Goal: Register for event/course: Register for event/course

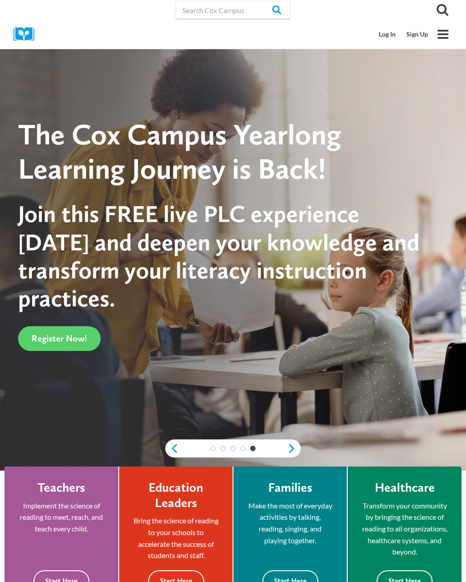
click at [416, 37] on link "Sign Up" at bounding box center [417, 34] width 32 height 17
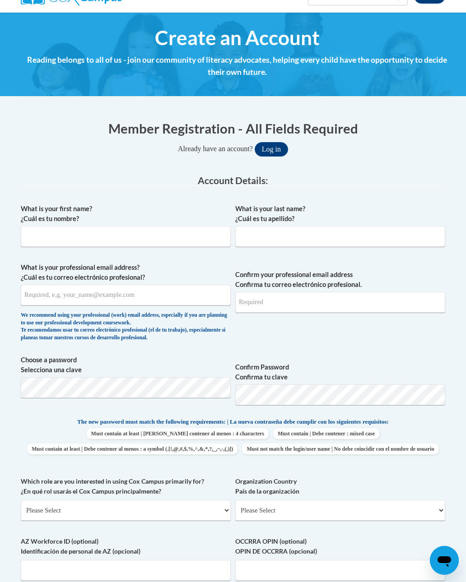
scroll to position [84, 0]
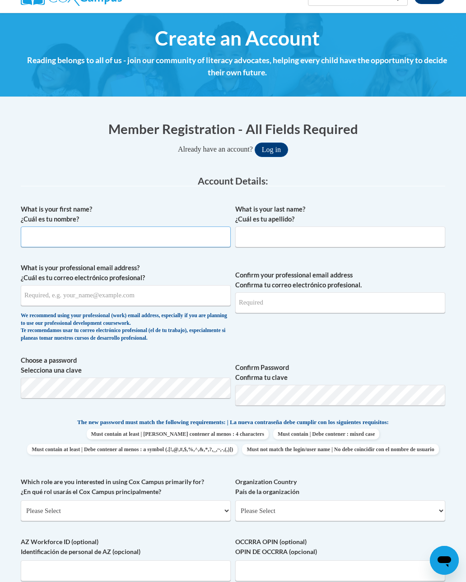
click at [115, 234] on input "What is your first name? ¿Cuál es tu nombre?" at bounding box center [126, 236] width 210 height 21
type input "Erica"
click at [307, 233] on input "What is your last name? ¿Cuál es tu apellido?" at bounding box center [340, 236] width 210 height 21
type input "Kimble"
click at [157, 295] on input "What is your professional email address? ¿Cuál es tu correo electrónico profesi…" at bounding box center [126, 295] width 210 height 21
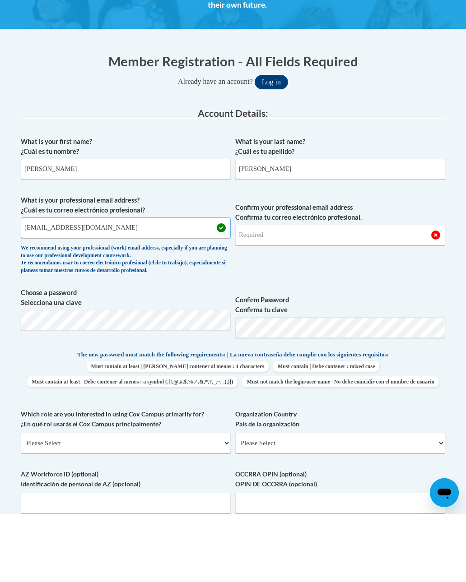
type input "gibsongal808@gmail.com"
click at [290, 292] on input "Confirm your professional email address Confirma tu correo electrónico profesio…" at bounding box center [340, 302] width 210 height 21
type input "gibsongal808@gmail.com"
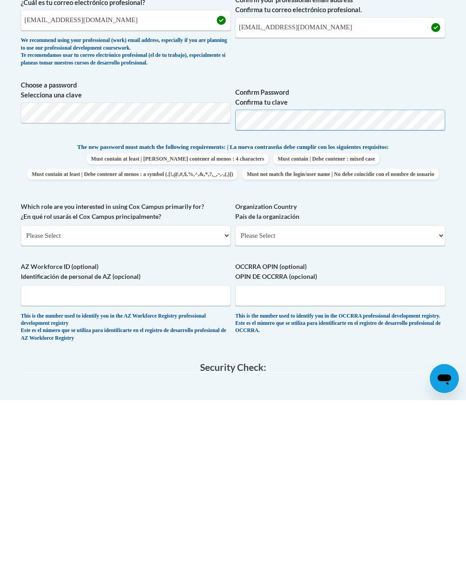
scroll to position [179, 0]
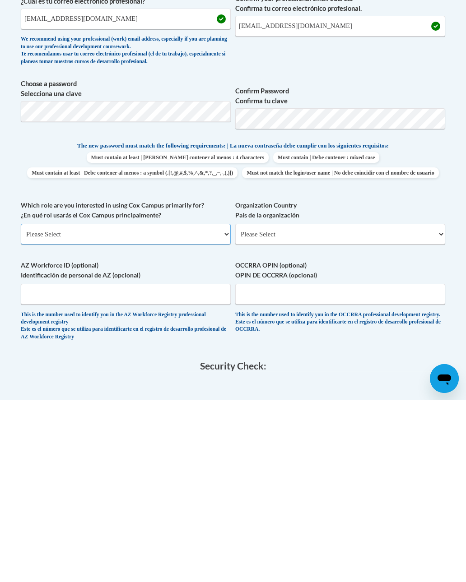
click at [217, 406] on select "Please Select College/University | Colegio/Universidad Community/Nonprofit Part…" at bounding box center [126, 416] width 210 height 21
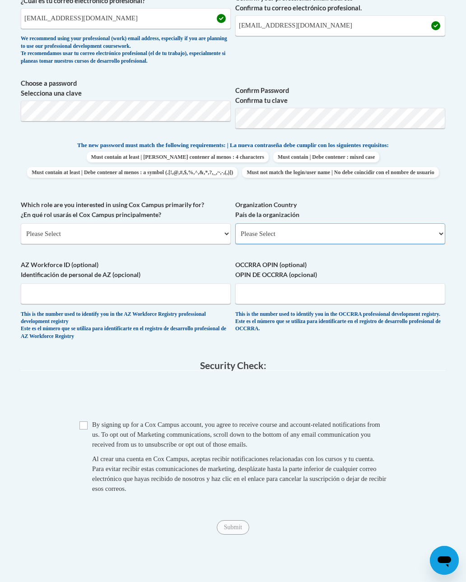
click at [299, 228] on select "Please Select United States | Estados Unidos Outside of the United States | Fue…" at bounding box center [340, 233] width 210 height 21
click at [328, 231] on select "Please Select United States | Estados Unidos Outside of the United States | Fue…" at bounding box center [340, 233] width 210 height 21
select select "ad49bcad-a171-4b2e-b99c-48b446064914"
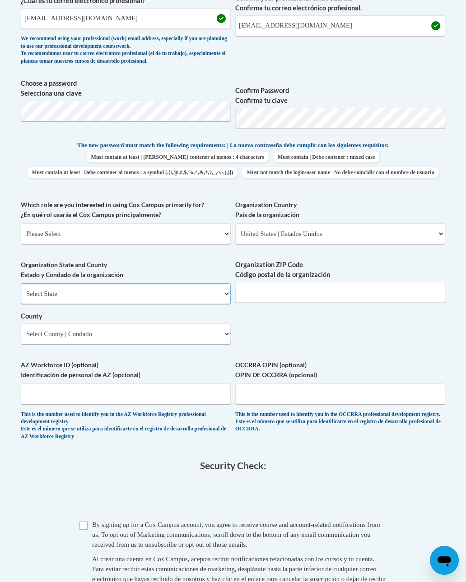
click at [215, 283] on select "Select State Alabama Alaska Arizona Arkansas California Colorado Connecticut De…" at bounding box center [126, 293] width 210 height 21
select select "Alabama"
click at [305, 286] on input "Organization ZIP Code Código postal de la organización" at bounding box center [340, 292] width 210 height 21
type input "35405"
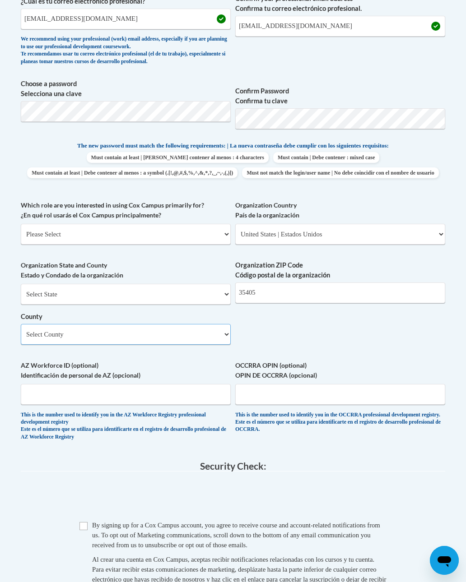
click at [203, 324] on select "Select County Autauga Baldwin Barbour Bibb Blount Bullock Butler Calhoun Chambe…" at bounding box center [126, 334] width 210 height 21
select select "Tuscaloosa"
click at [200, 231] on select "Please Select College/University | Colegio/Universidad Community/Nonprofit Part…" at bounding box center [126, 233] width 210 height 21
select select "5a18ea06-2b54-4451-96f2-d152daf9eac5"
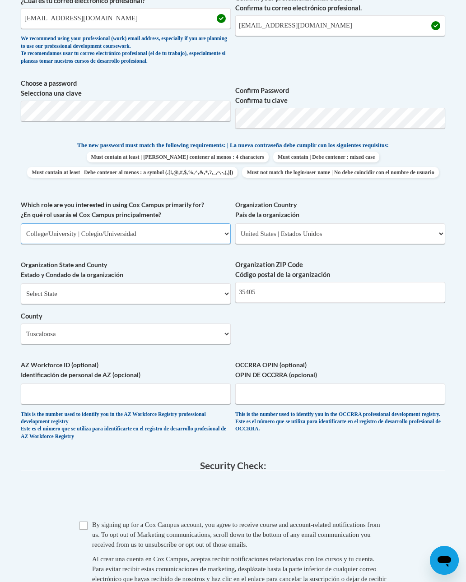
select select "null"
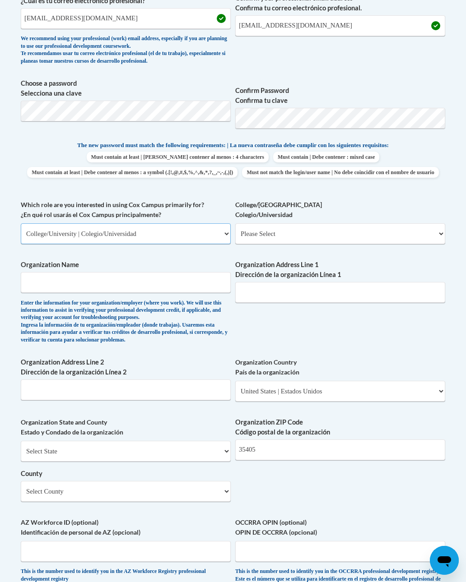
click at [194, 231] on select "Please Select College/University | Colegio/Universidad Community/Nonprofit Part…" at bounding box center [126, 233] width 210 height 21
select select "fbf2d438-af2f-41f8-98f1-81c410e29de3"
click at [217, 228] on select "Please Select College/University | Colegio/Universidad Community/Nonprofit Part…" at bounding box center [126, 233] width 210 height 21
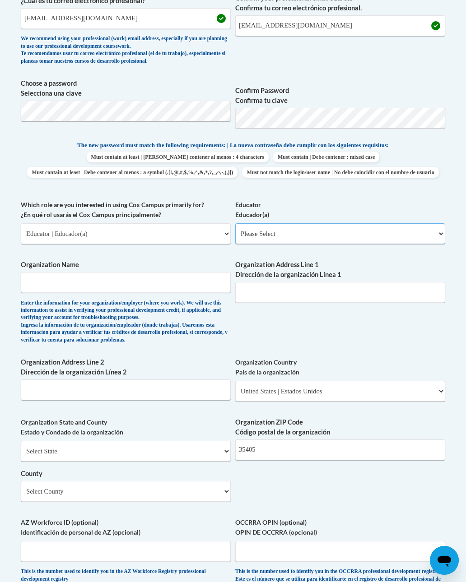
click at [291, 228] on select "Please Select Early Learning/Daycare Teacher/Family Home Care Provider | Maestr…" at bounding box center [340, 233] width 210 height 21
select select "5e2af403-4f2c-4e49-a02f-103e55d7b75b"
click at [191, 274] on input "Organization Name" at bounding box center [126, 282] width 210 height 21
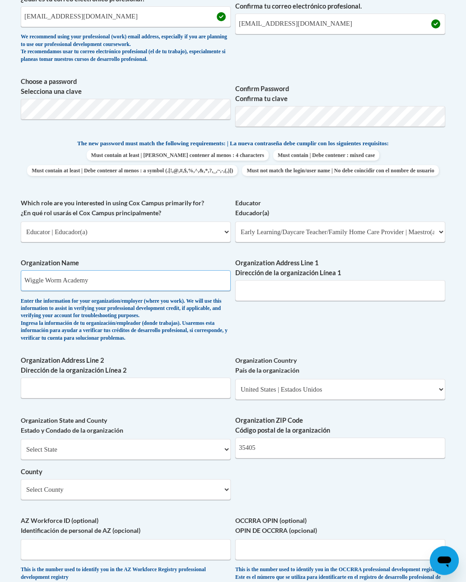
click at [162, 276] on input "Wiggle Worm Academy" at bounding box center [126, 280] width 210 height 21
type input "Wiggle Worm Academy"
click at [154, 259] on label "Organization Name" at bounding box center [126, 263] width 210 height 10
click at [154, 271] on input "Wiggle Worm Academy" at bounding box center [126, 281] width 210 height 21
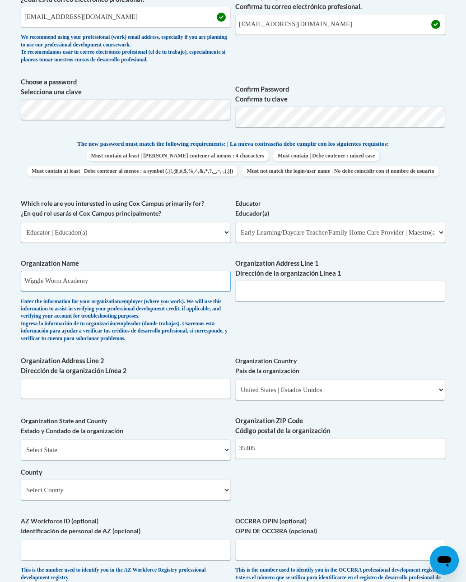
click at [213, 271] on input "Wiggle Worm Academy" at bounding box center [126, 281] width 210 height 21
click at [213, 275] on input "Wiggle Worm Academy" at bounding box center [126, 281] width 210 height 21
click at [284, 281] on input "Organization Address Line 1 Dirección de la organización Línea 1" at bounding box center [340, 291] width 210 height 21
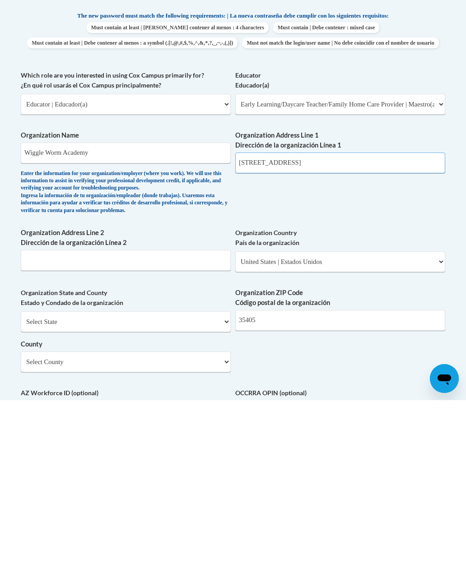
scroll to position [310, 4]
type input "216 Greensboro Al 35401"
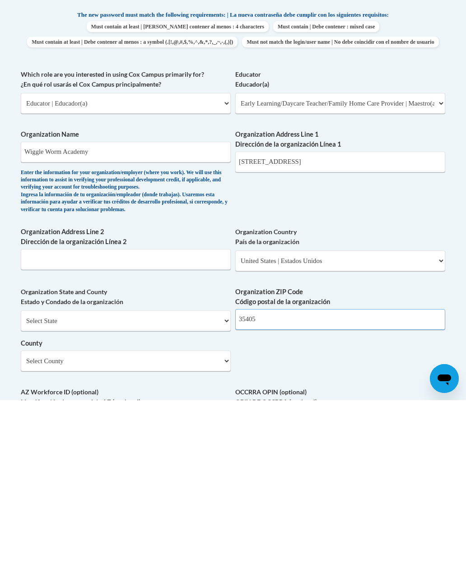
click at [295, 491] on input "35405" at bounding box center [340, 501] width 210 height 21
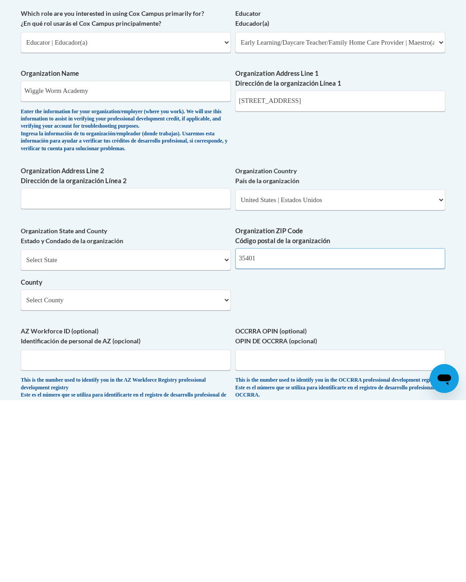
scroll to position [379, 4]
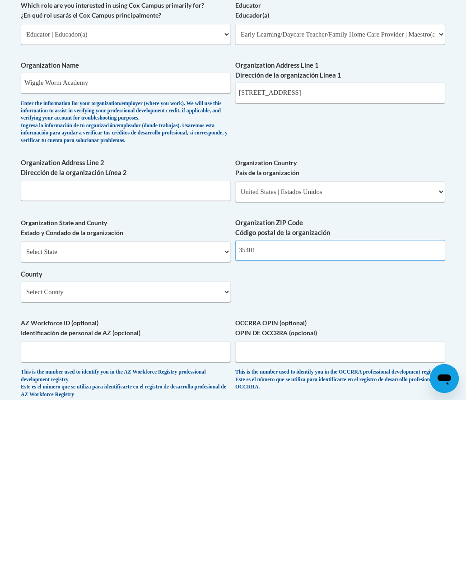
type input "35401"
click at [204, 423] on select "Select State Alabama Alaska Arizona Arkansas California Colorado Connecticut De…" at bounding box center [126, 433] width 210 height 21
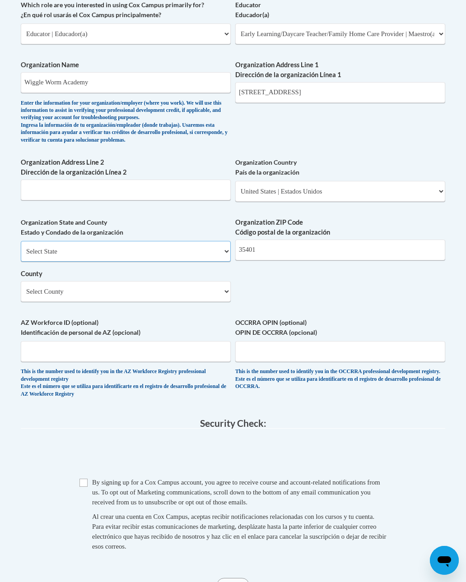
select select "Alabama"
click at [82, 479] on input "Checkbox" at bounding box center [83, 483] width 8 height 8
checkbox input "true"
click at [230, 578] on input "Submit" at bounding box center [233, 585] width 32 height 14
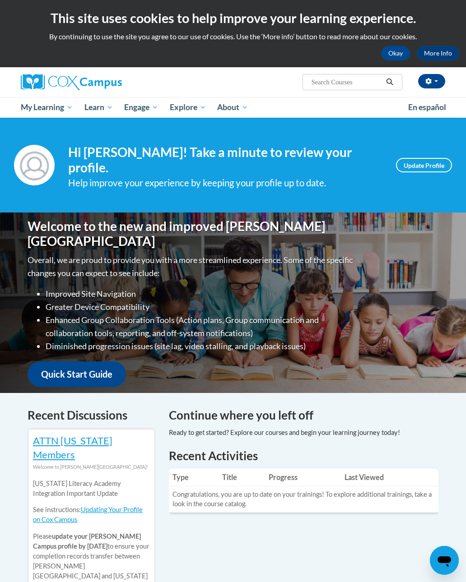
click at [0, 0] on span "My Course Progress" at bounding box center [0, 0] width 0 height 0
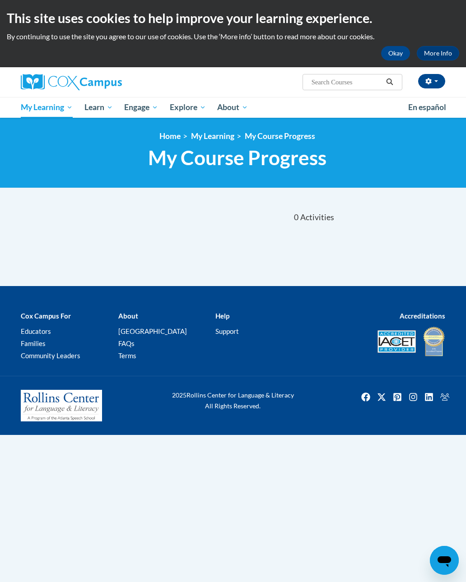
click at [97, 79] on img at bounding box center [71, 82] width 101 height 16
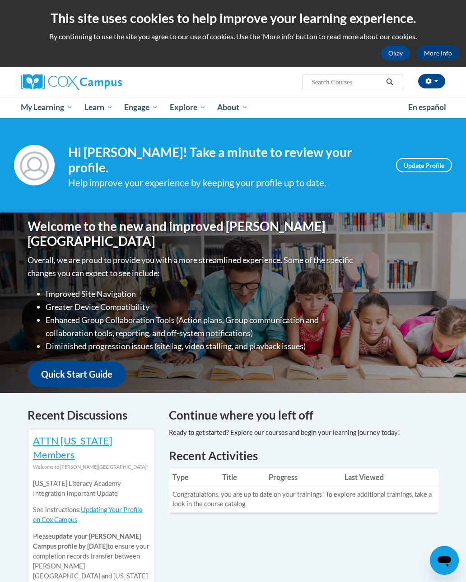
click at [0, 0] on span "Early Care and Learning" at bounding box center [0, 0] width 0 height 0
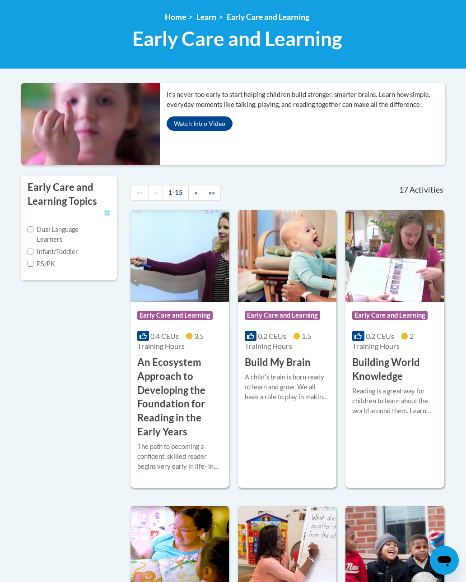
scroll to position [120, 0]
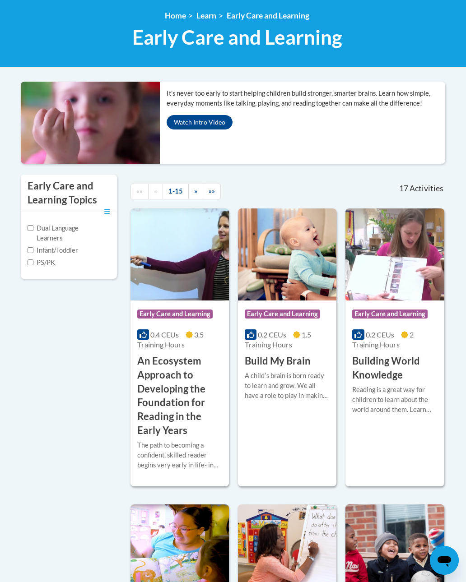
click at [167, 275] on img at bounding box center [179, 254] width 98 height 92
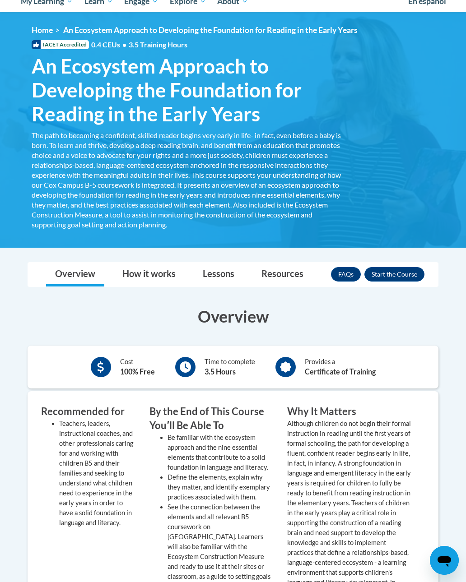
scroll to position [107, 0]
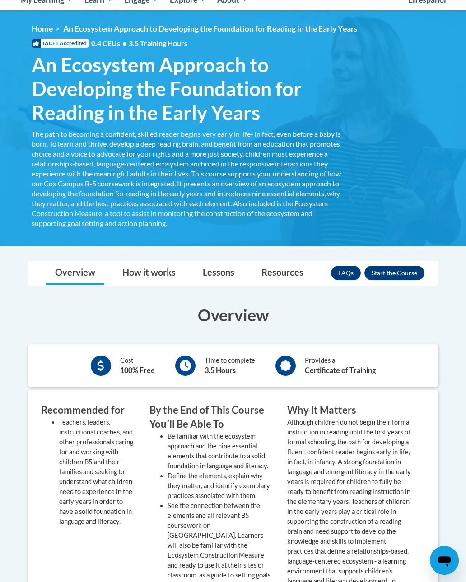
click at [389, 267] on button "Enroll" at bounding box center [394, 273] width 60 height 14
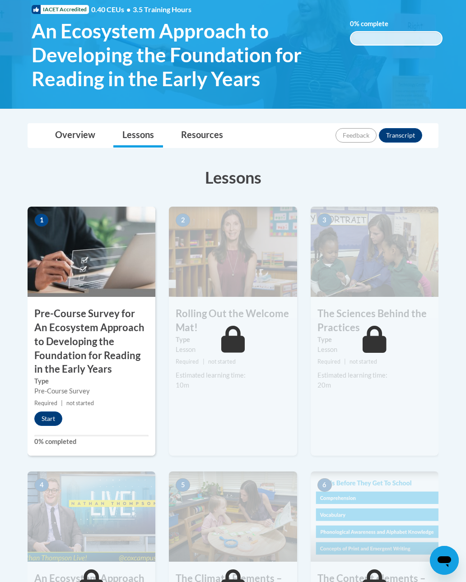
scroll to position [142, 0]
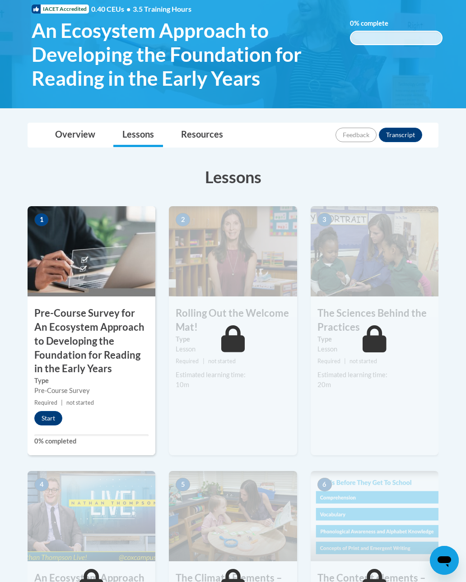
click at [47, 421] on button "Start" at bounding box center [48, 418] width 28 height 14
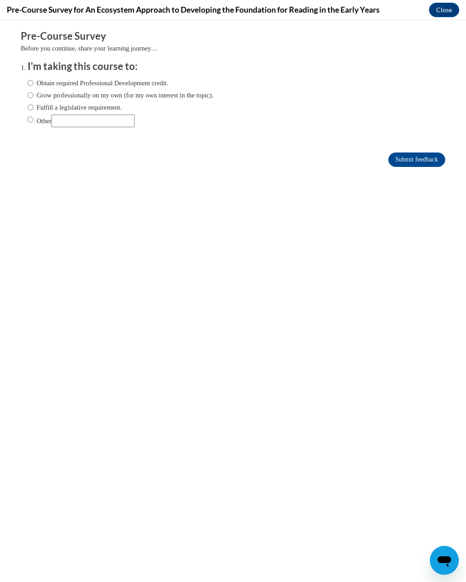
scroll to position [0, 0]
click at [32, 78] on input "Obtain required Professional Development credit." at bounding box center [31, 83] width 6 height 10
radio input "true"
click at [419, 155] on input "Submit feedback" at bounding box center [416, 159] width 57 height 14
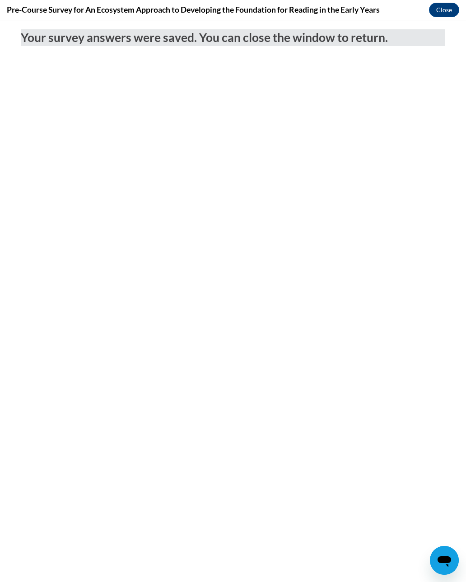
click at [445, 9] on button "Close" at bounding box center [444, 10] width 30 height 14
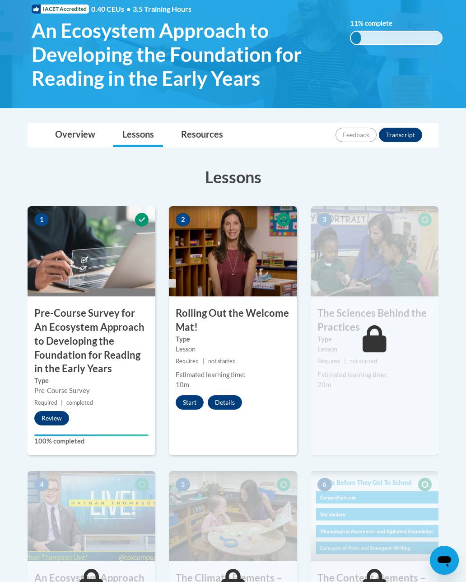
click at [188, 405] on button "Start" at bounding box center [189, 402] width 28 height 14
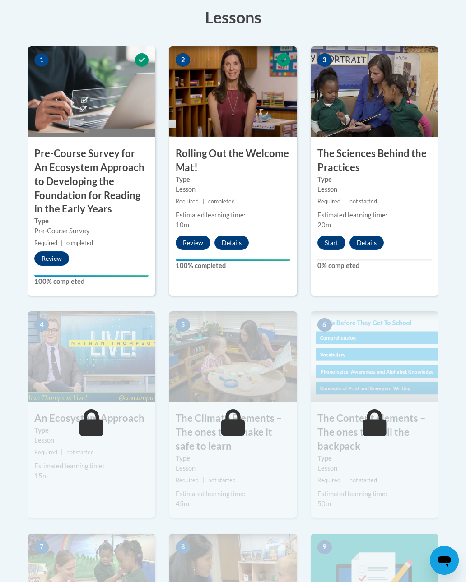
scroll to position [302, 0]
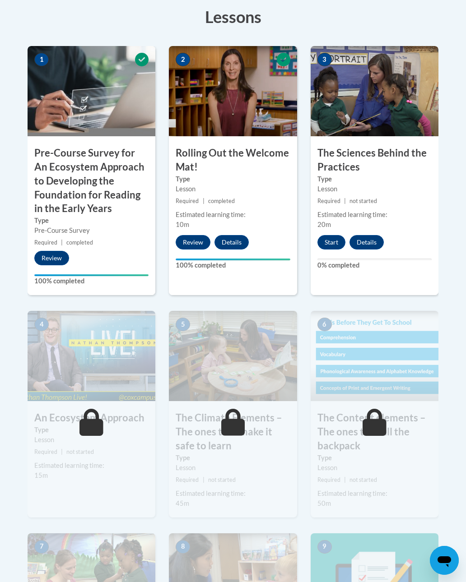
click at [330, 238] on button "Start" at bounding box center [331, 242] width 28 height 14
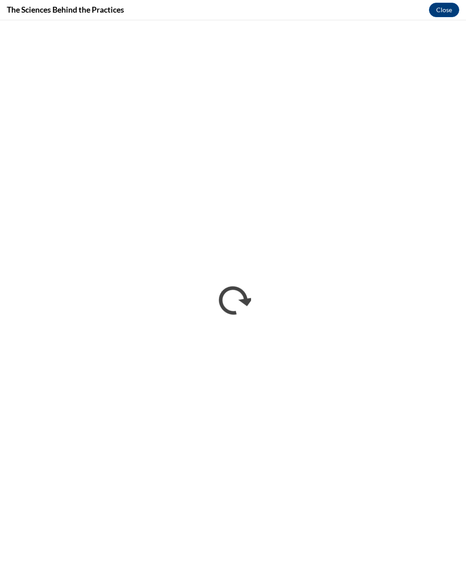
scroll to position [0, 0]
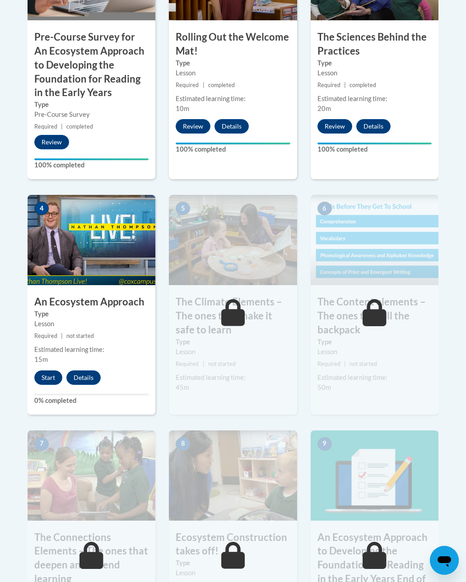
scroll to position [419, 0]
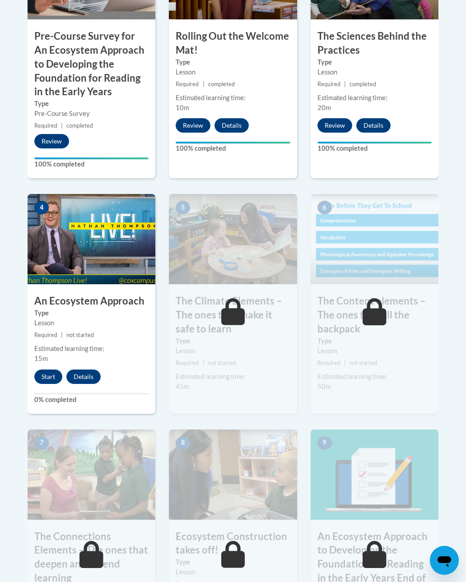
click at [49, 369] on button "Start" at bounding box center [48, 376] width 28 height 14
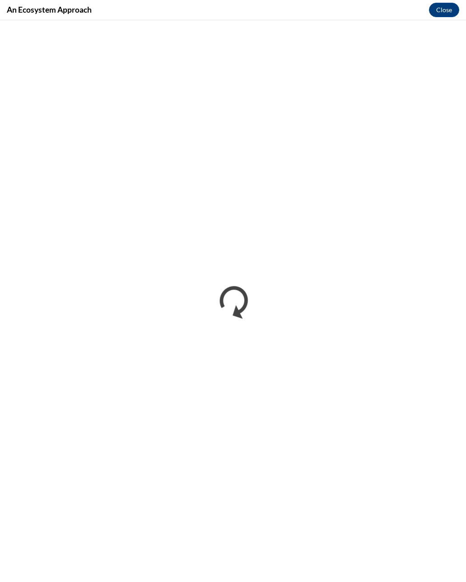
scroll to position [0, 0]
